Goal: Check status

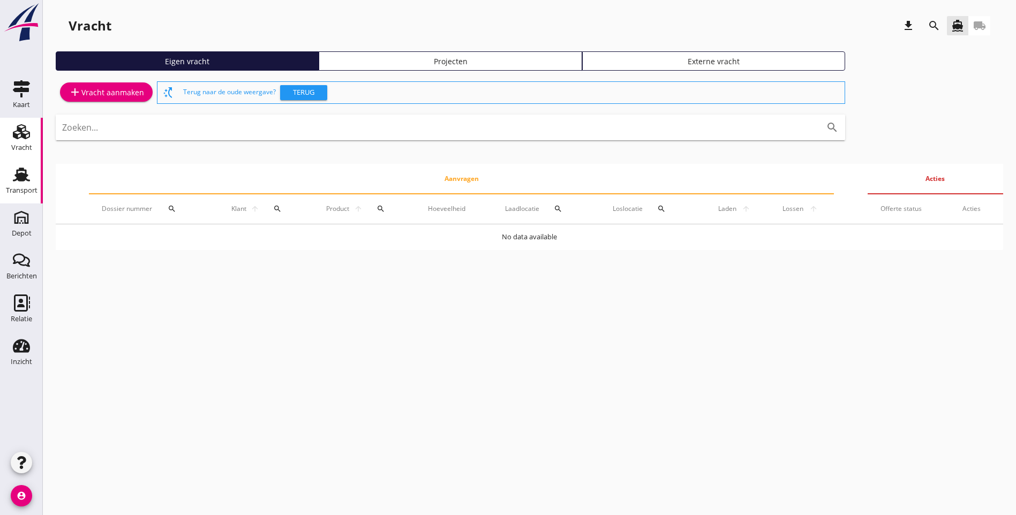
click at [20, 178] on use at bounding box center [21, 175] width 17 height 14
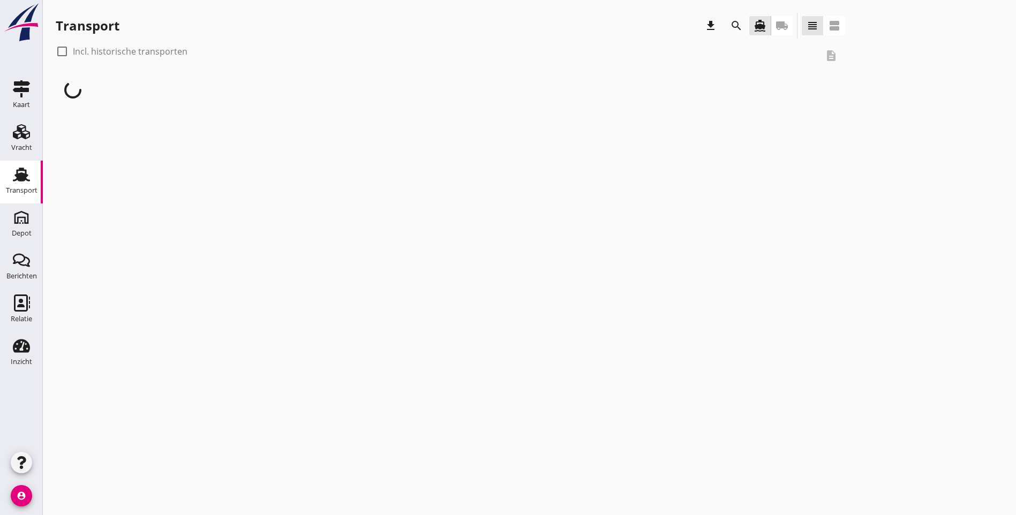
click at [61, 50] on div at bounding box center [62, 51] width 18 height 18
checkbox input "true"
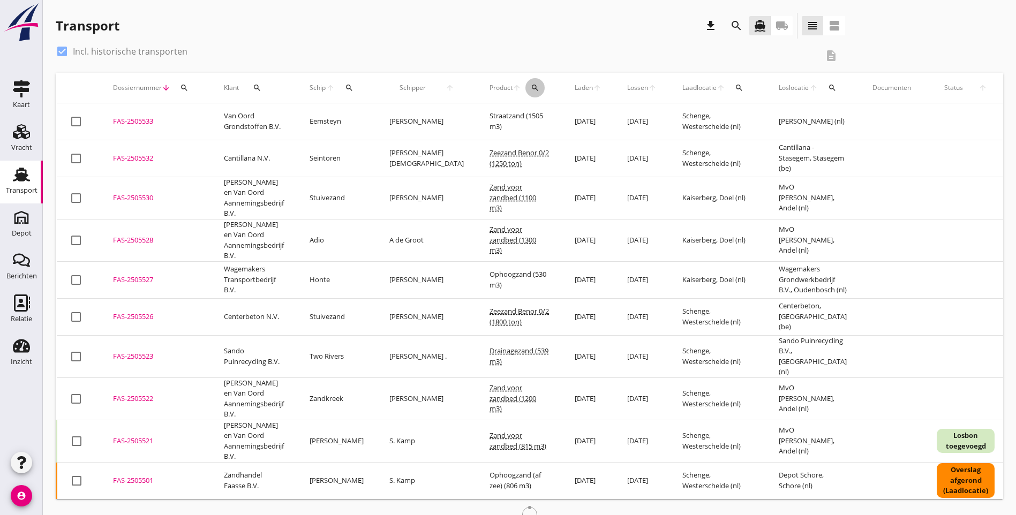
click at [531, 87] on icon "search" at bounding box center [535, 88] width 9 height 9
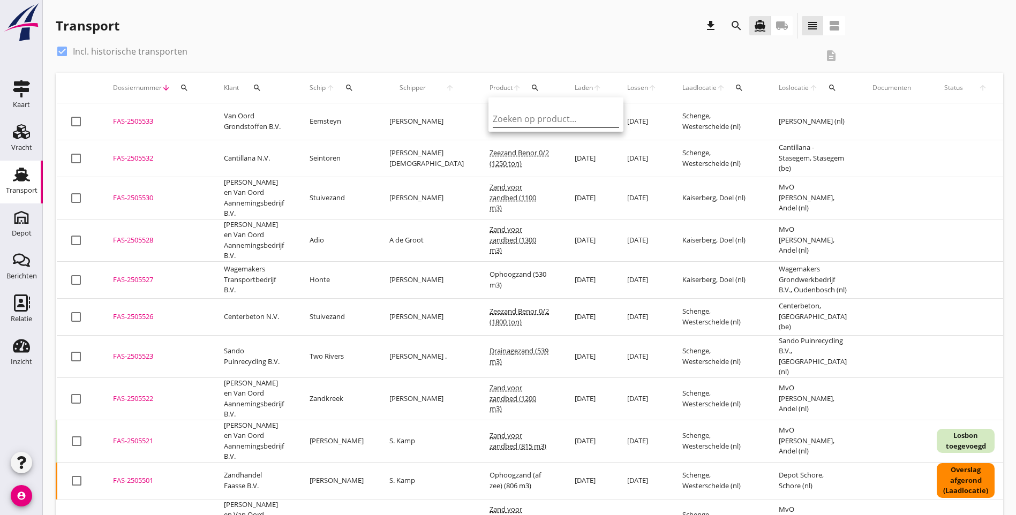
click at [515, 122] on input "Zoeken op product..." at bounding box center [548, 118] width 111 height 17
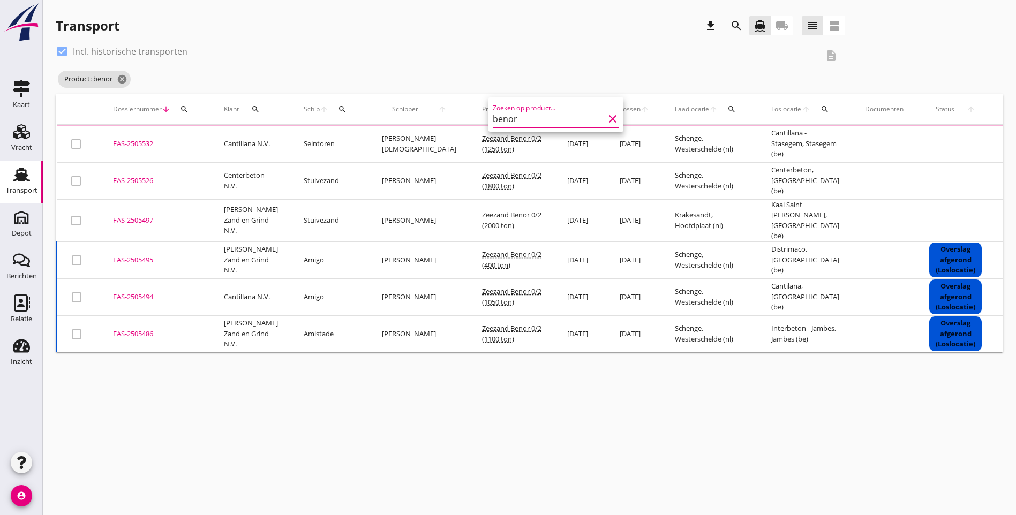
type input "benor"
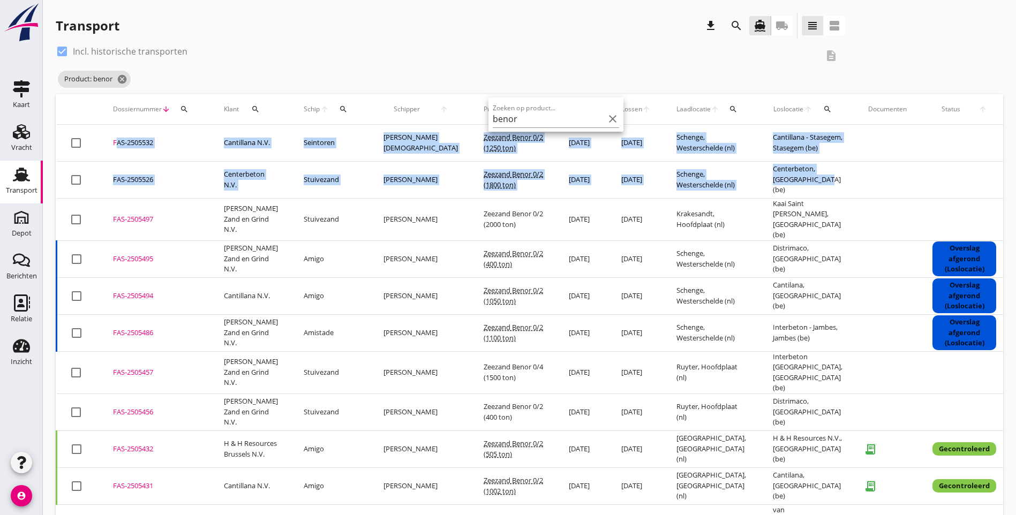
drag, startPoint x: 771, startPoint y: 189, endPoint x: 110, endPoint y: 137, distance: 663.6
click at [110, 137] on tbody "check_box_outline_blank FAS-2505532 upload_file Drop hier uw bestand om het aan…" at bounding box center [600, 518] width 1087 height 786
copy tbody "FAS-2505532 upload_file Drop hier uw bestand om het aan het dossier toe te voeg…"
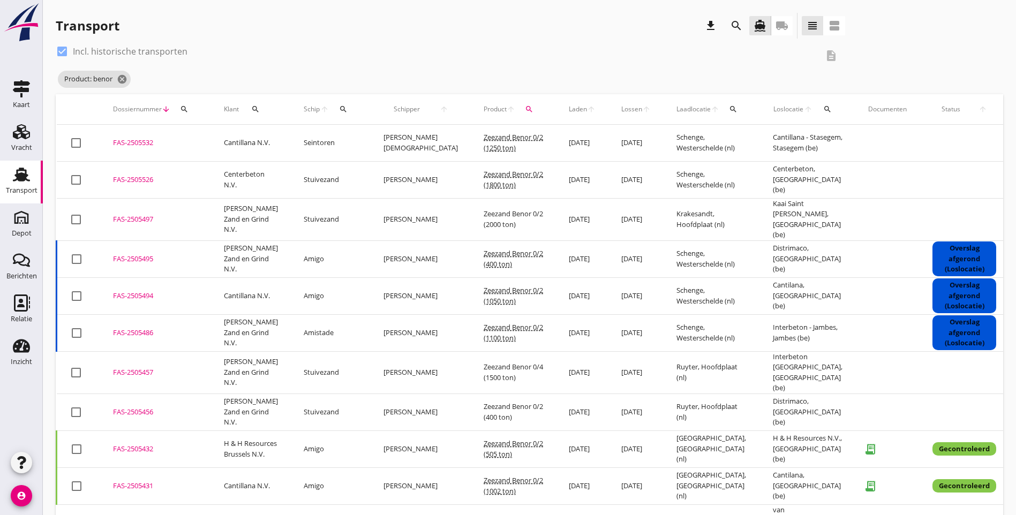
click at [749, 70] on div "check_box Incl. historische transporten description Product: benor cancel" at bounding box center [530, 68] width 948 height 51
click at [122, 79] on icon "cancel" at bounding box center [122, 79] width 11 height 11
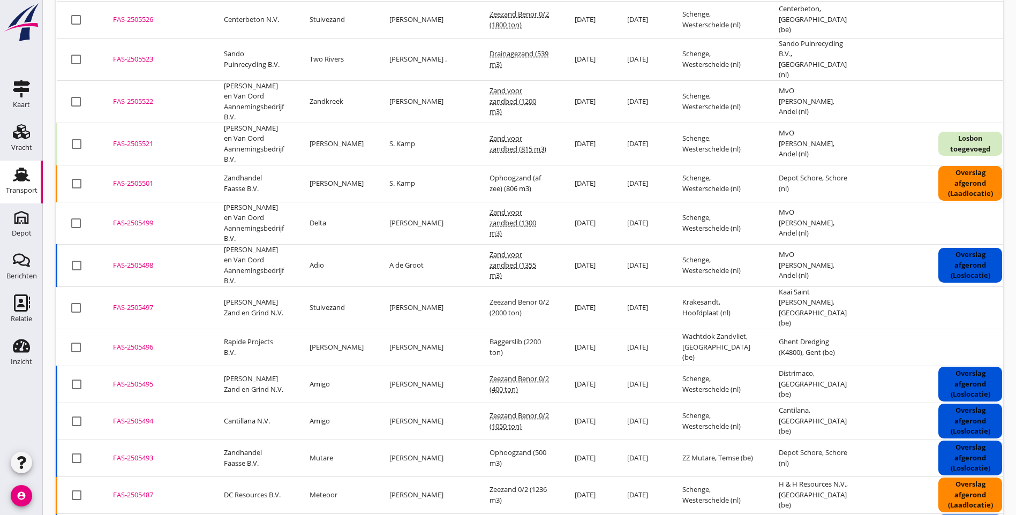
scroll to position [278, 0]
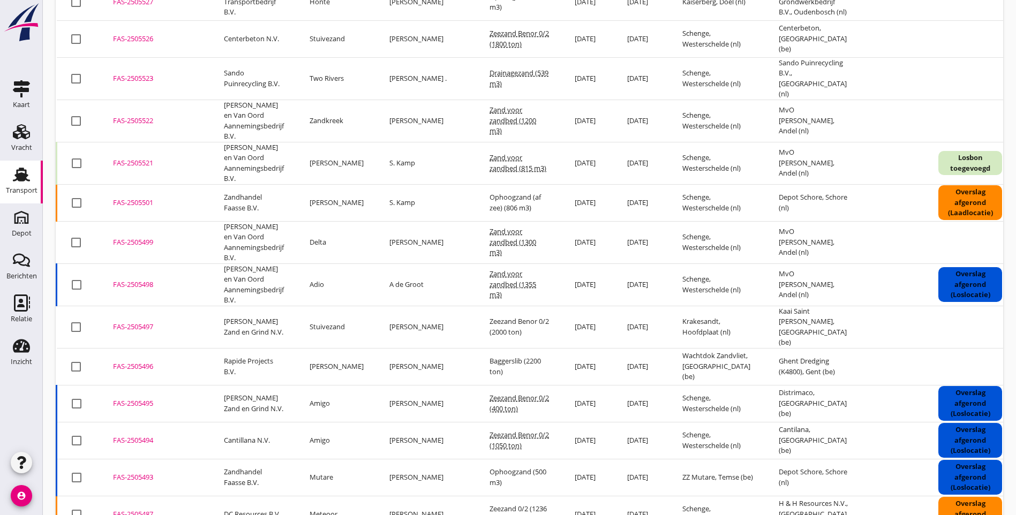
drag, startPoint x: 791, startPoint y: 209, endPoint x: 936, endPoint y: 22, distance: 236.4
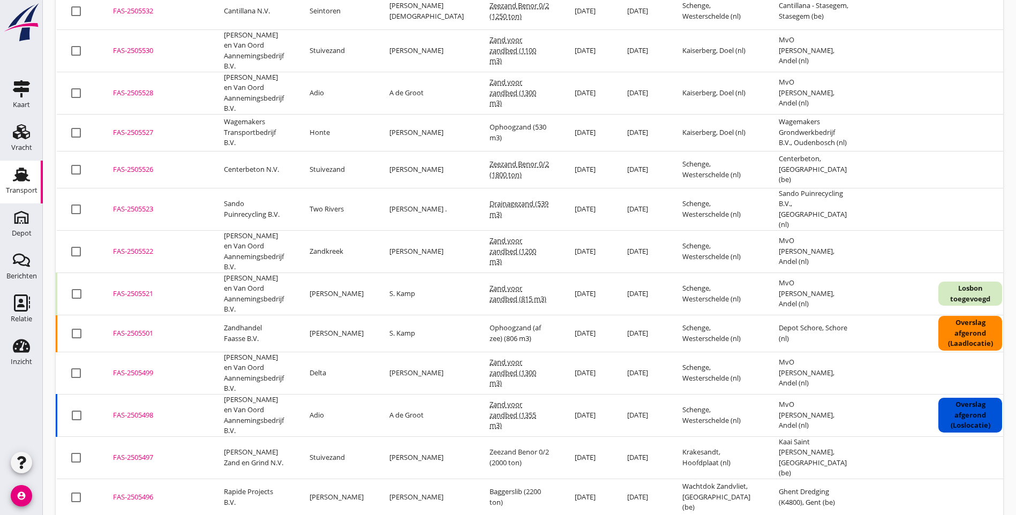
scroll to position [0, 0]
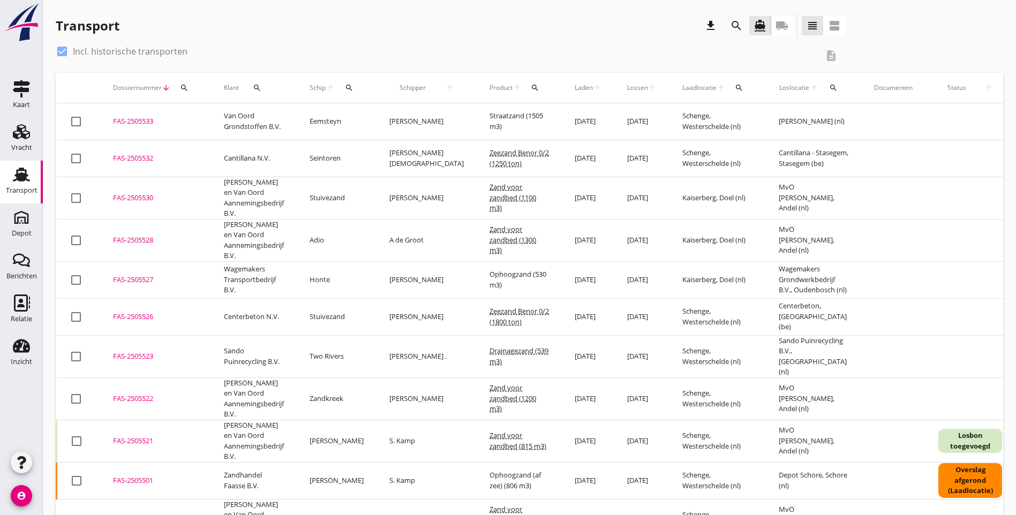
click at [836, 29] on div "Transport download search directions_boat local_shipping view_headline view_age…" at bounding box center [530, 28] width 948 height 30
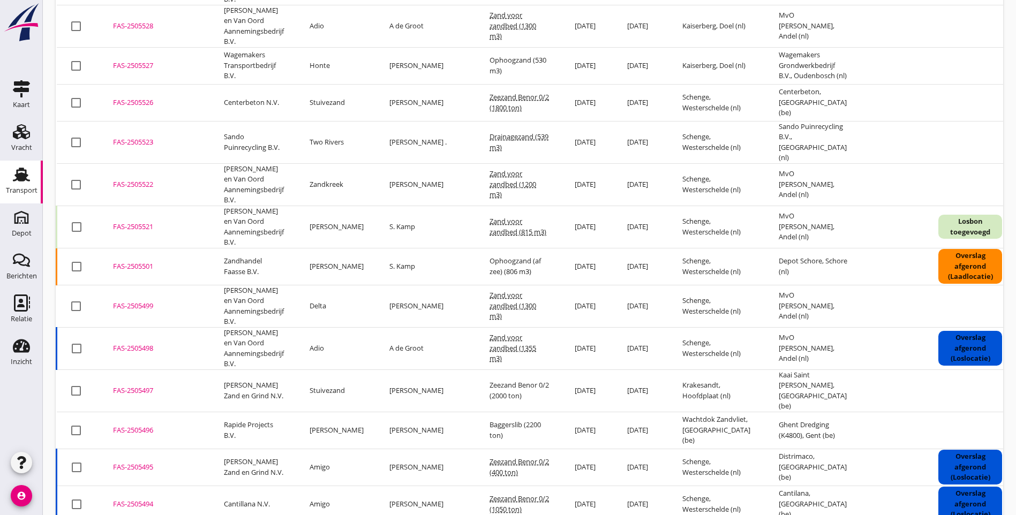
scroll to position [161, 0]
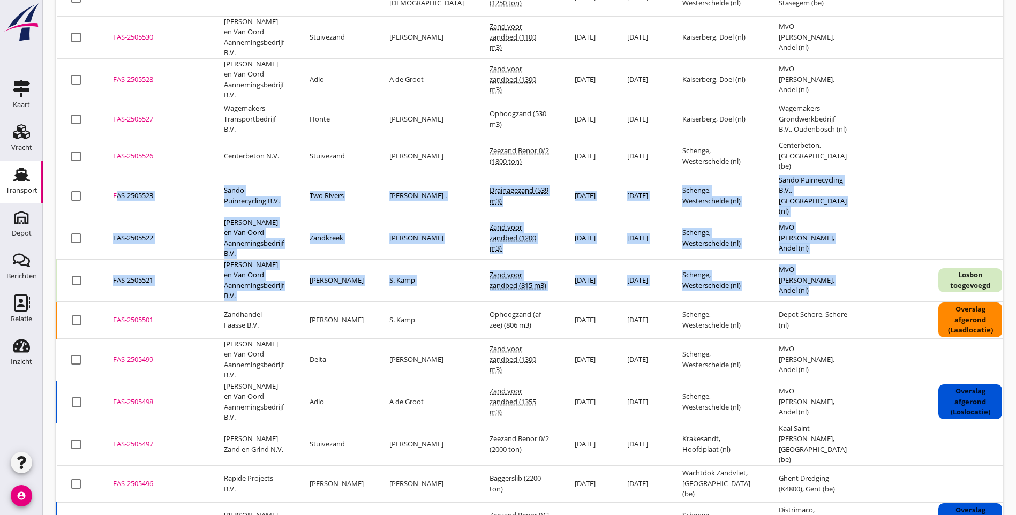
drag, startPoint x: 824, startPoint y: 289, endPoint x: 110, endPoint y: 212, distance: 718.3
copy tbody "FAS-2505523 upload_file Drop hier uw bestand om het aan het dossier toe te voeg…"
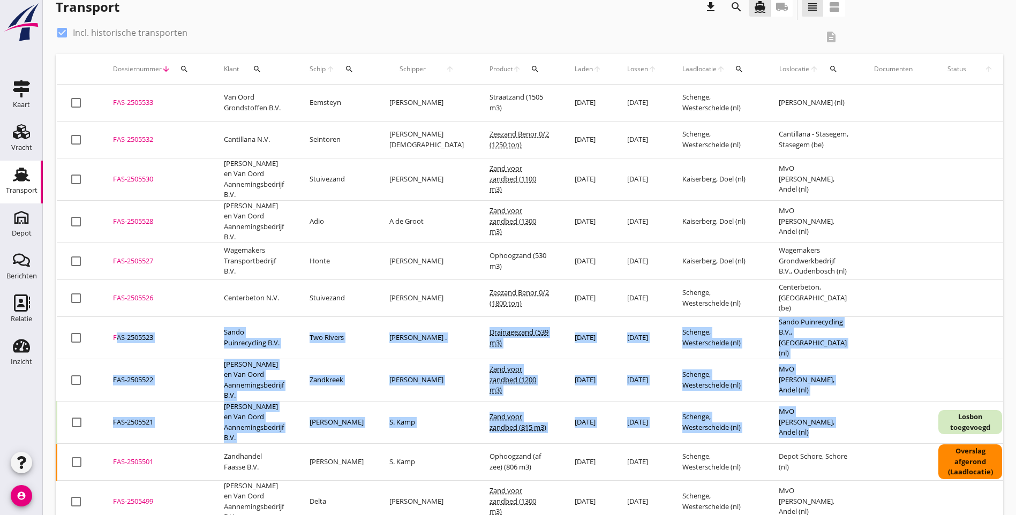
scroll to position [0, 0]
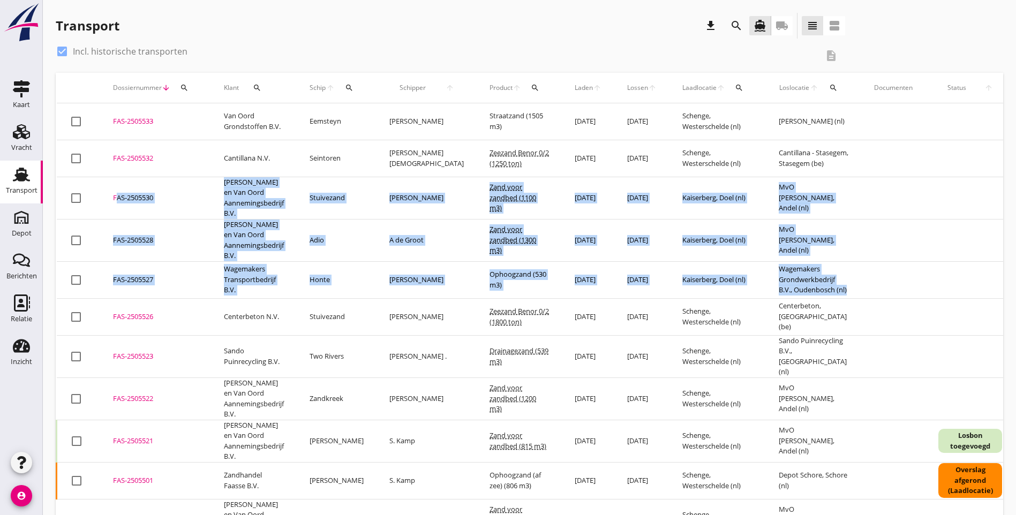
drag, startPoint x: 828, startPoint y: 297, endPoint x: 109, endPoint y: 188, distance: 727.1
copy tbody "FAS-2505530 upload_file Drop hier uw bestand om het aan het dossier toe te voeg…"
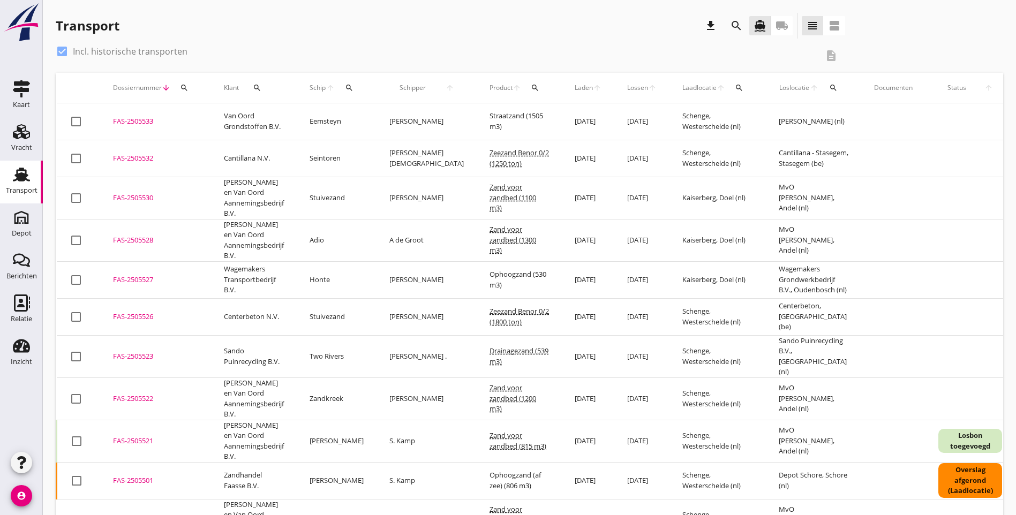
click at [839, 40] on div "Transport download search directions_boat local_shipping view_headline view_age…" at bounding box center [530, 28] width 948 height 30
